Goal: Obtain resource: Download file/media

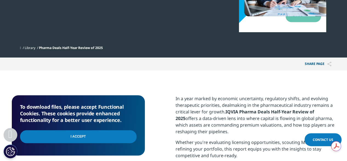
scroll to position [153, 0]
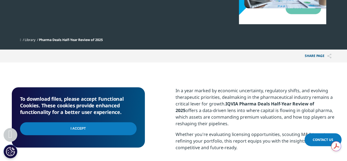
click at [79, 128] on input "I Accept" at bounding box center [78, 128] width 117 height 13
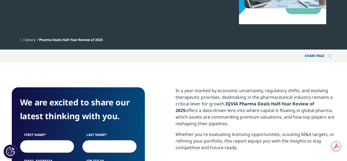
scroll to position [212, 133]
click at [36, 151] on input "First Name" at bounding box center [47, 146] width 54 height 13
type input "[PERSON_NAME]"
click at [94, 146] on input "Last Name" at bounding box center [109, 146] width 54 height 13
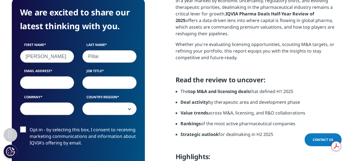
scroll to position [243, 0]
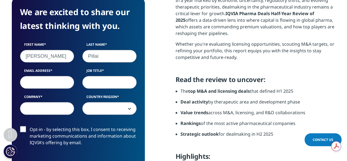
type input "Pillai"
click at [32, 84] on input "Email Address" at bounding box center [47, 82] width 54 height 13
type input "[EMAIL_ADDRESS][DOMAIN_NAME]"
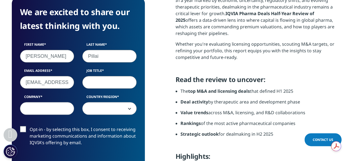
click at [95, 84] on input "Job Title" at bounding box center [109, 82] width 54 height 13
type input "Head of Pharma - Corporate Strategy Department"
click at [35, 105] on input "Company" at bounding box center [47, 108] width 54 height 13
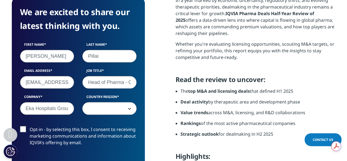
scroll to position [0, 2]
type input "Eka Hospitals Group"
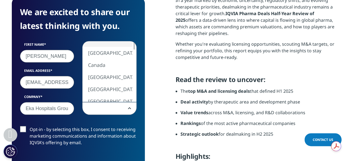
click at [128, 108] on b at bounding box center [128, 108] width 0 height 0
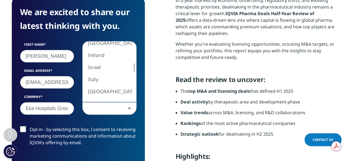
select select "[GEOGRAPHIC_DATA]"
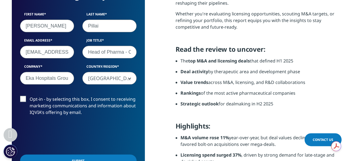
scroll to position [273, 0]
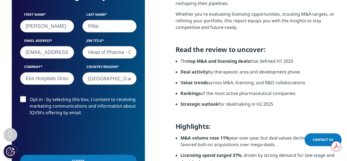
click at [25, 98] on label "Opt-in - by selecting this box, I consent to receiving marketing communications…" at bounding box center [78, 107] width 117 height 23
click at [30, 96] on input "Opt-in - by selecting this box, I consent to receiving marketing communications…" at bounding box center [30, 96] width 0 height 0
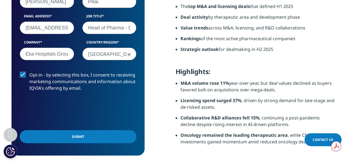
scroll to position [333, 0]
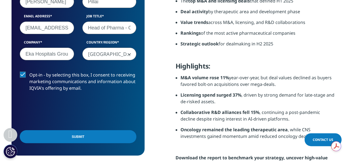
click at [75, 135] on input "Submit" at bounding box center [78, 136] width 117 height 13
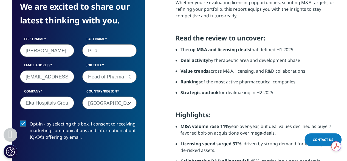
scroll to position [3, 3]
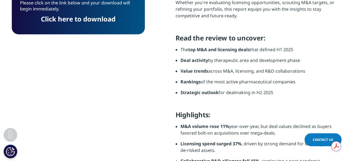
click at [78, 18] on link "Click here to download" at bounding box center [78, 18] width 75 height 9
